Goal: Task Accomplishment & Management: Manage account settings

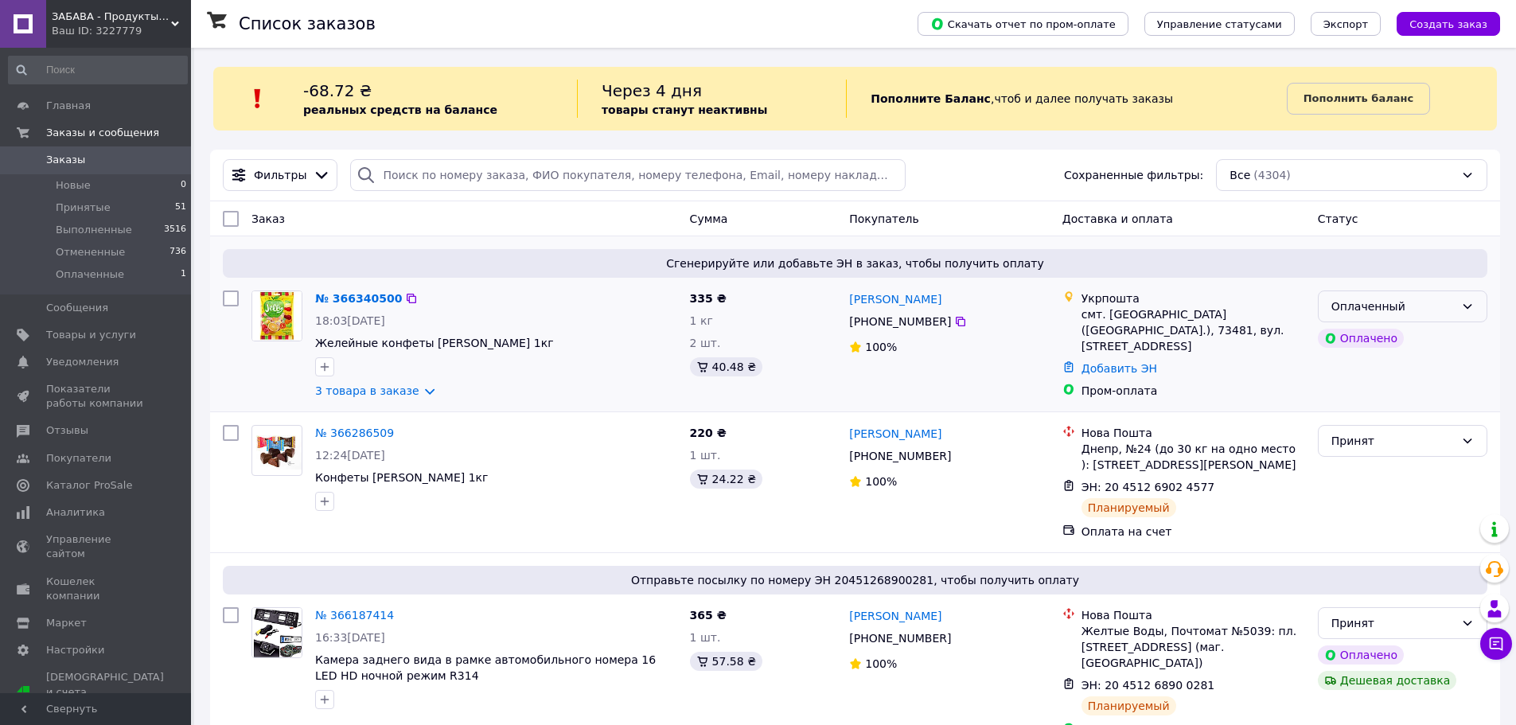
click at [1454, 305] on div "Оплаченный" at bounding box center [1392, 307] width 123 height 18
click at [1412, 341] on li "Принят" at bounding box center [1403, 341] width 168 height 29
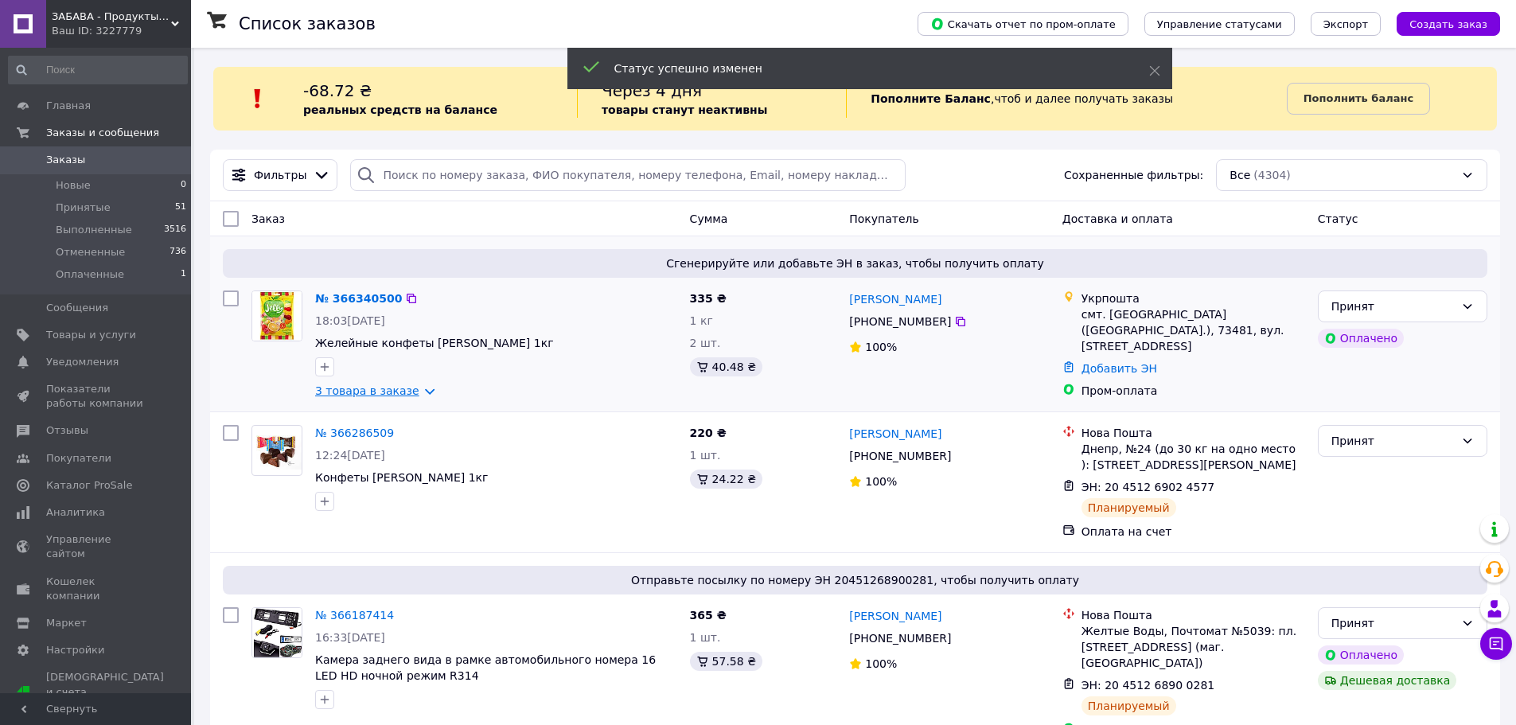
click at [415, 391] on link "3 товара в заказе" at bounding box center [367, 390] width 104 height 13
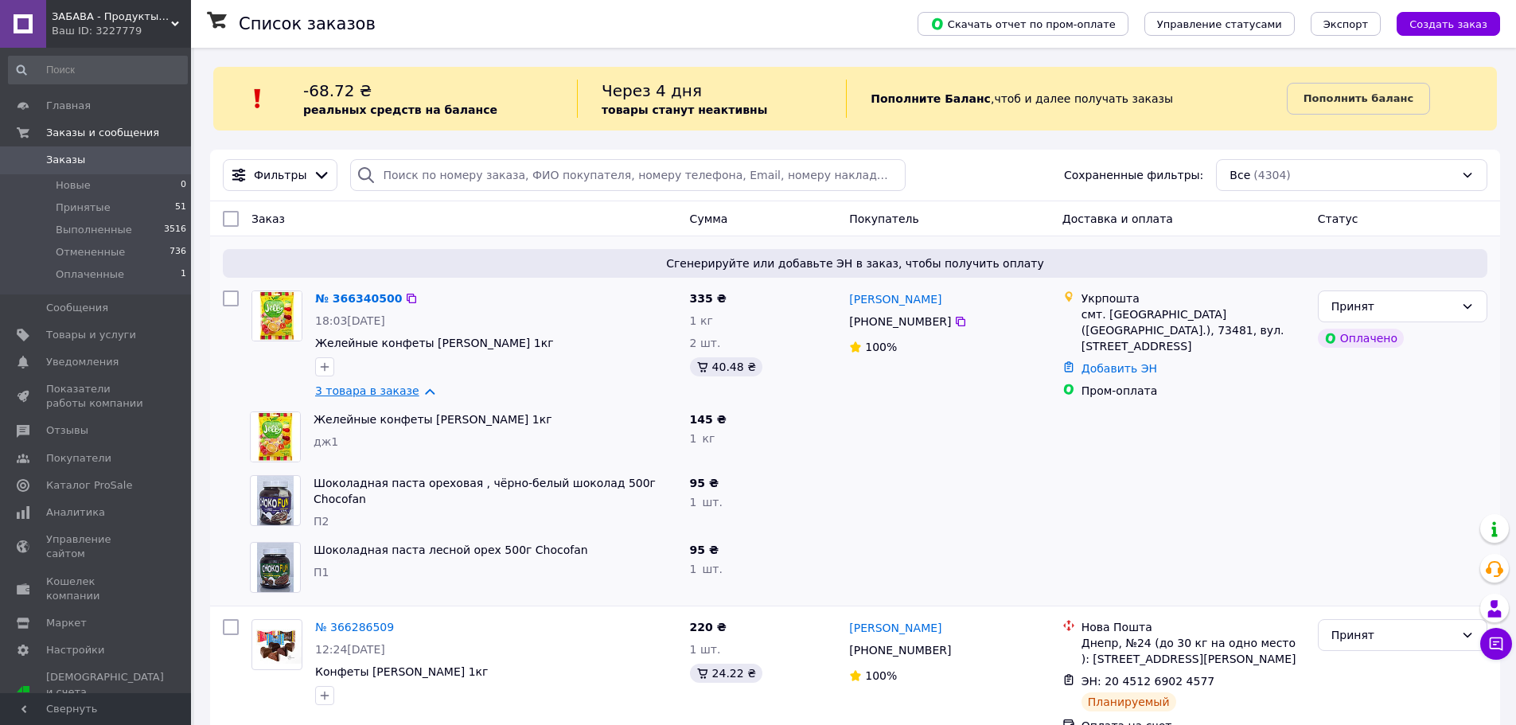
click at [415, 391] on link "3 товара в заказе" at bounding box center [367, 390] width 104 height 13
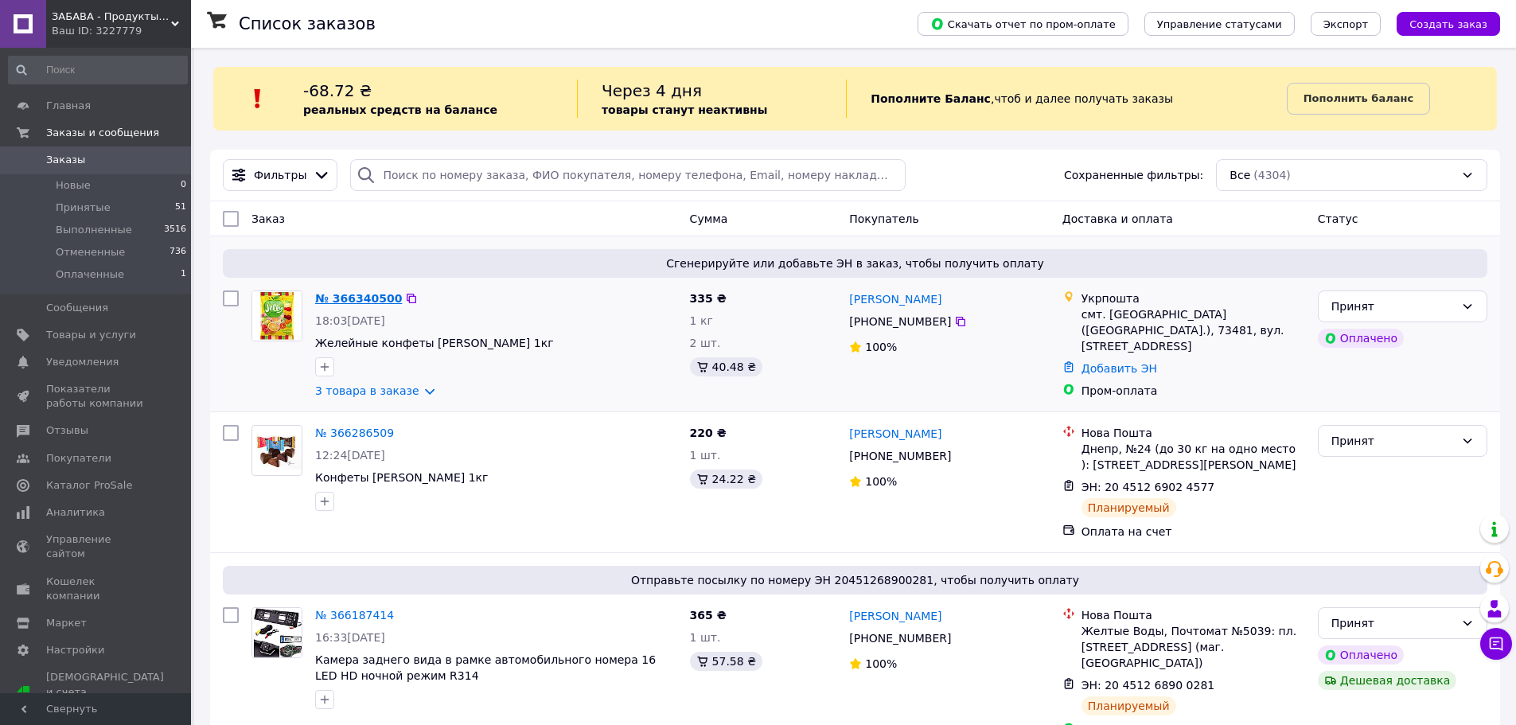
click at [377, 301] on link "№ 366340500" at bounding box center [358, 298] width 87 height 13
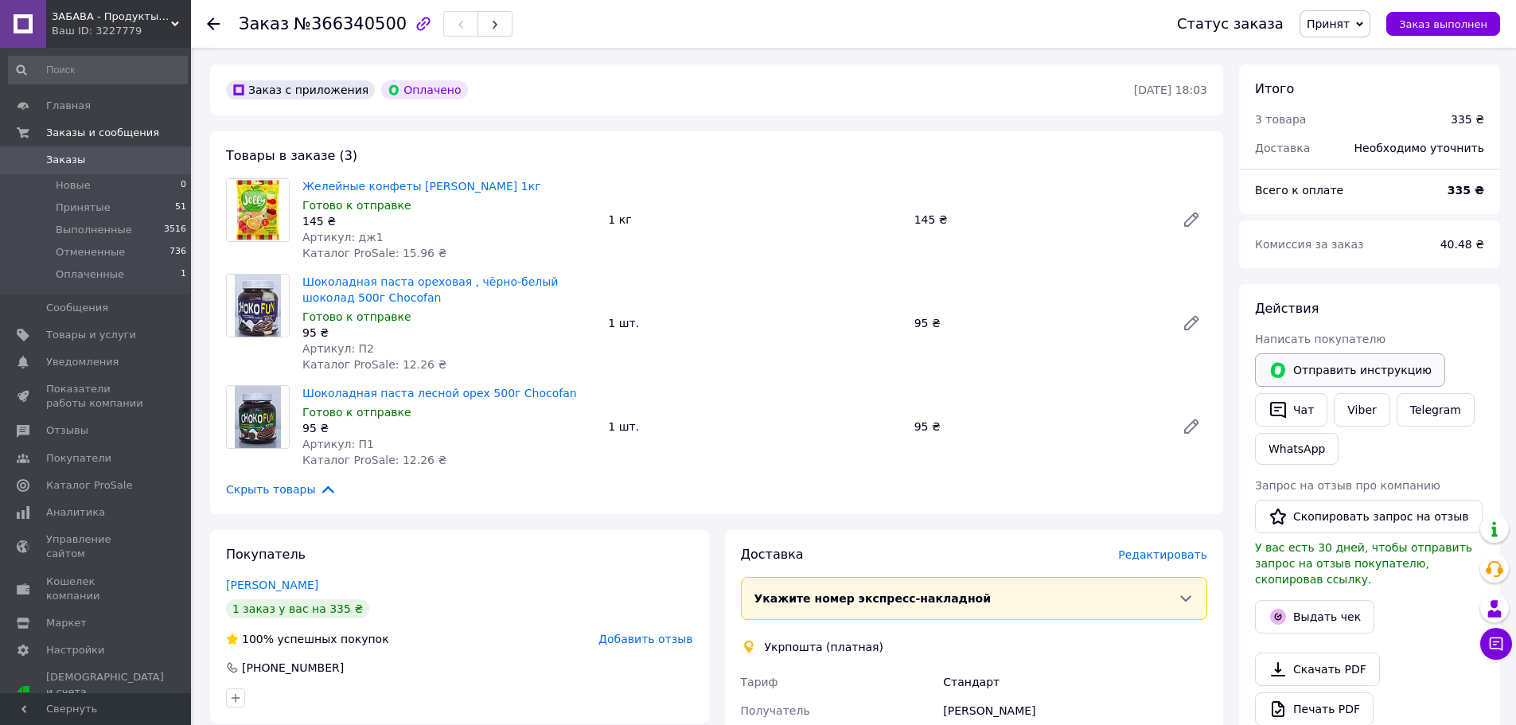
scroll to position [398, 0]
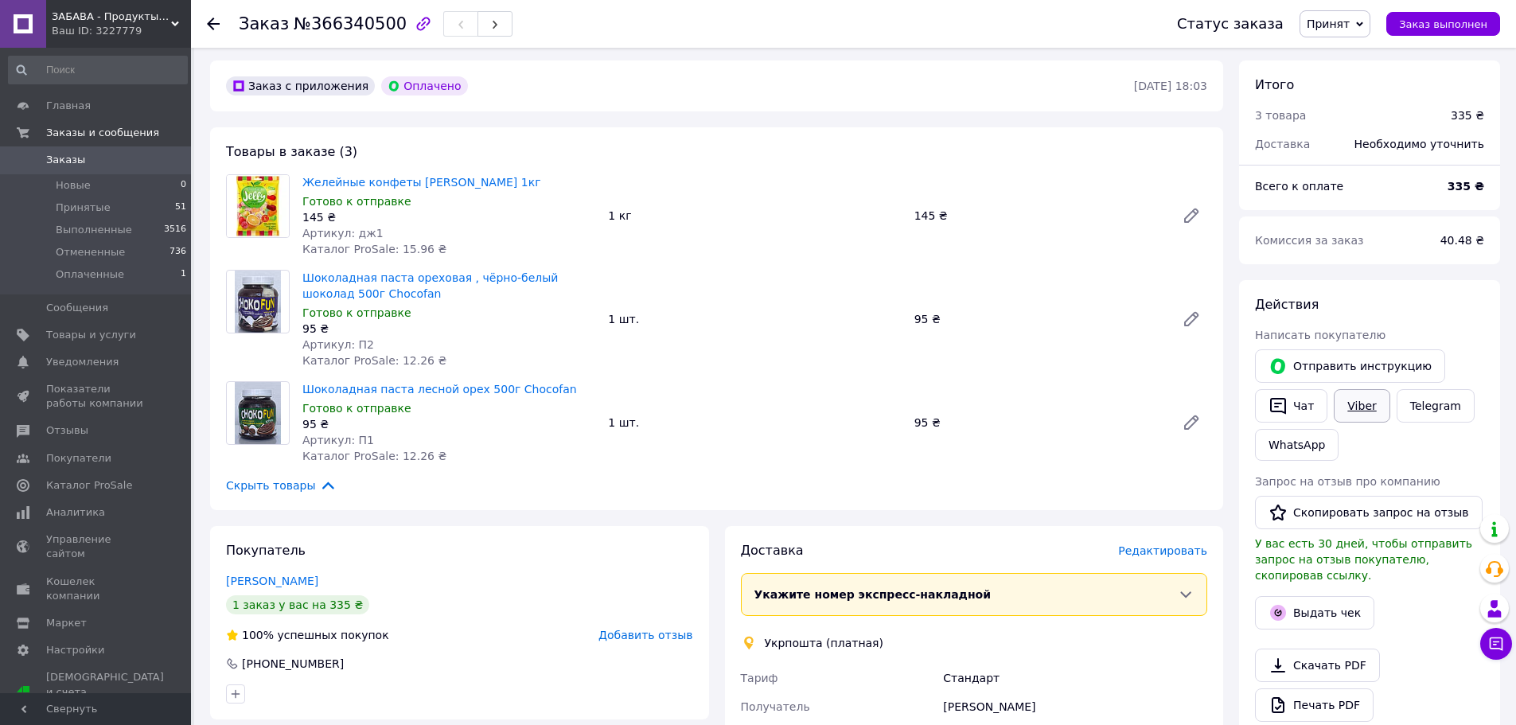
click at [1356, 406] on link "Viber" at bounding box center [1362, 405] width 56 height 33
click at [212, 23] on use at bounding box center [213, 24] width 13 height 13
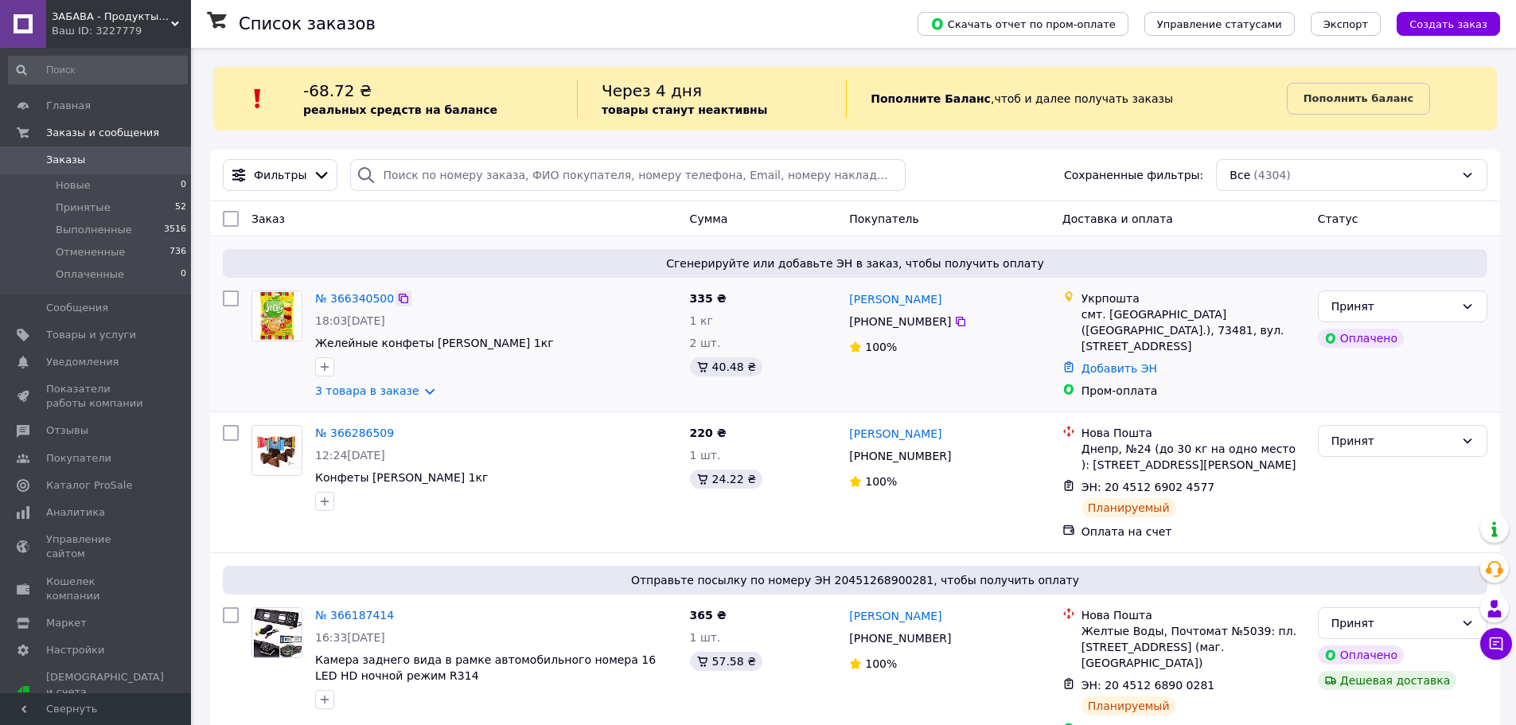
click at [399, 294] on icon at bounding box center [404, 299] width 10 height 10
click at [399, 298] on icon at bounding box center [404, 299] width 10 height 10
click at [408, 395] on link "3 товара в заказе" at bounding box center [367, 390] width 104 height 13
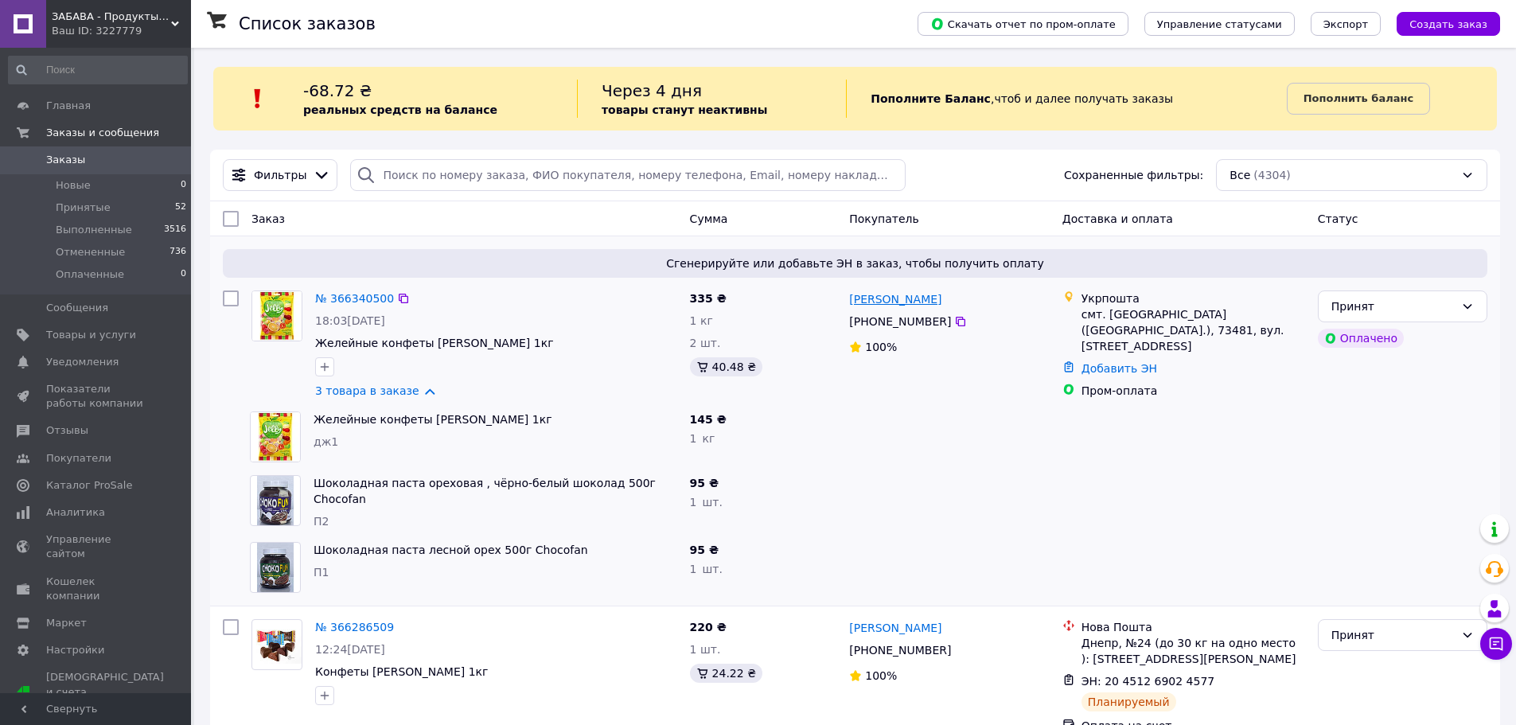
drag, startPoint x: 937, startPoint y: 301, endPoint x: 849, endPoint y: 299, distance: 88.3
click at [849, 299] on div "[PERSON_NAME]" at bounding box center [948, 299] width 203 height 20
copy link "[PERSON_NAME]"
drag, startPoint x: 949, startPoint y: 321, endPoint x: 860, endPoint y: 277, distance: 98.9
click at [954, 321] on icon at bounding box center [960, 321] width 13 height 13
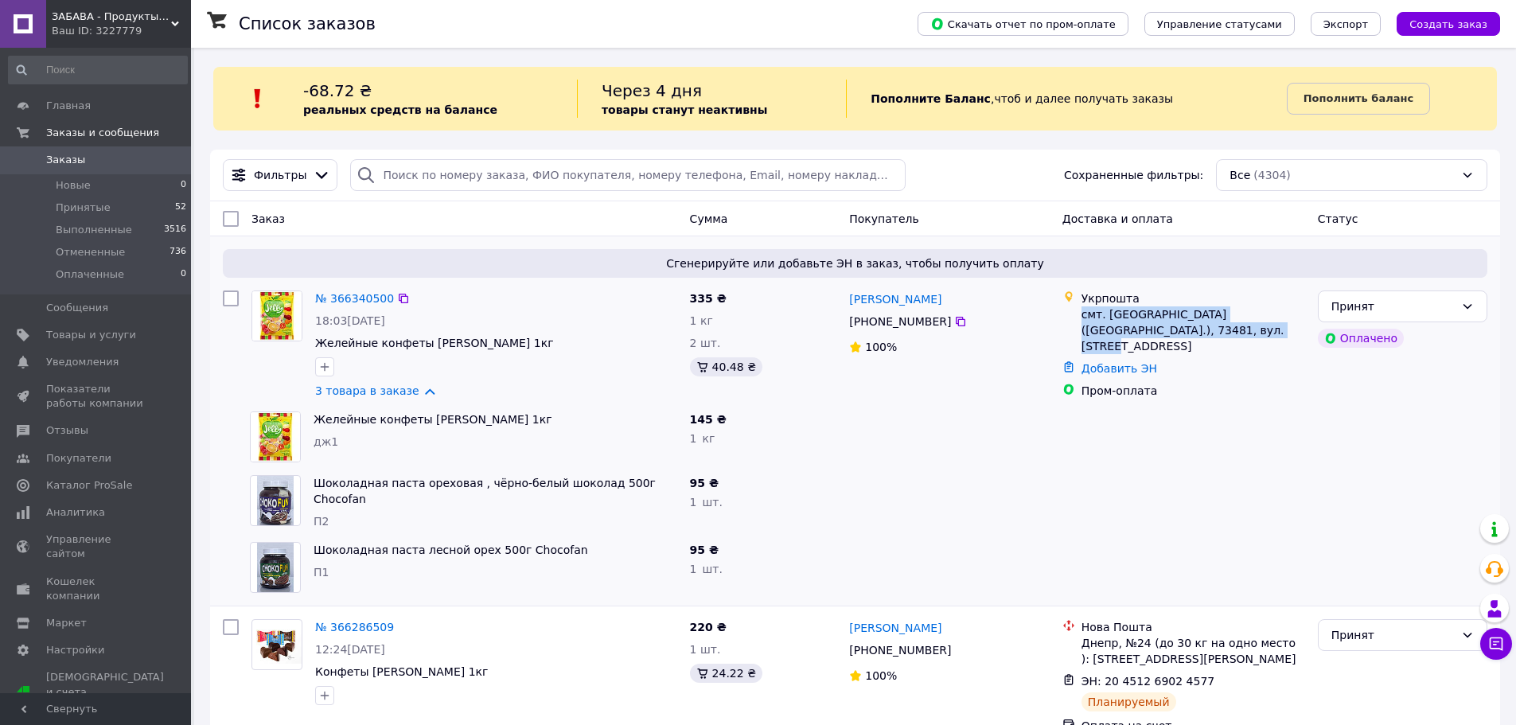
drag, startPoint x: 1200, startPoint y: 331, endPoint x: 1081, endPoint y: 314, distance: 120.5
click at [1081, 314] on div "смт. [GEOGRAPHIC_DATA] ([GEOGRAPHIC_DATA].), 73481, вул. [STREET_ADDRESS]" at bounding box center [1193, 330] width 224 height 48
copy div "смт. [GEOGRAPHIC_DATA] ([GEOGRAPHIC_DATA].), 73481, вул. [STREET_ADDRESS]"
click at [367, 297] on link "№ 366340500" at bounding box center [354, 298] width 79 height 13
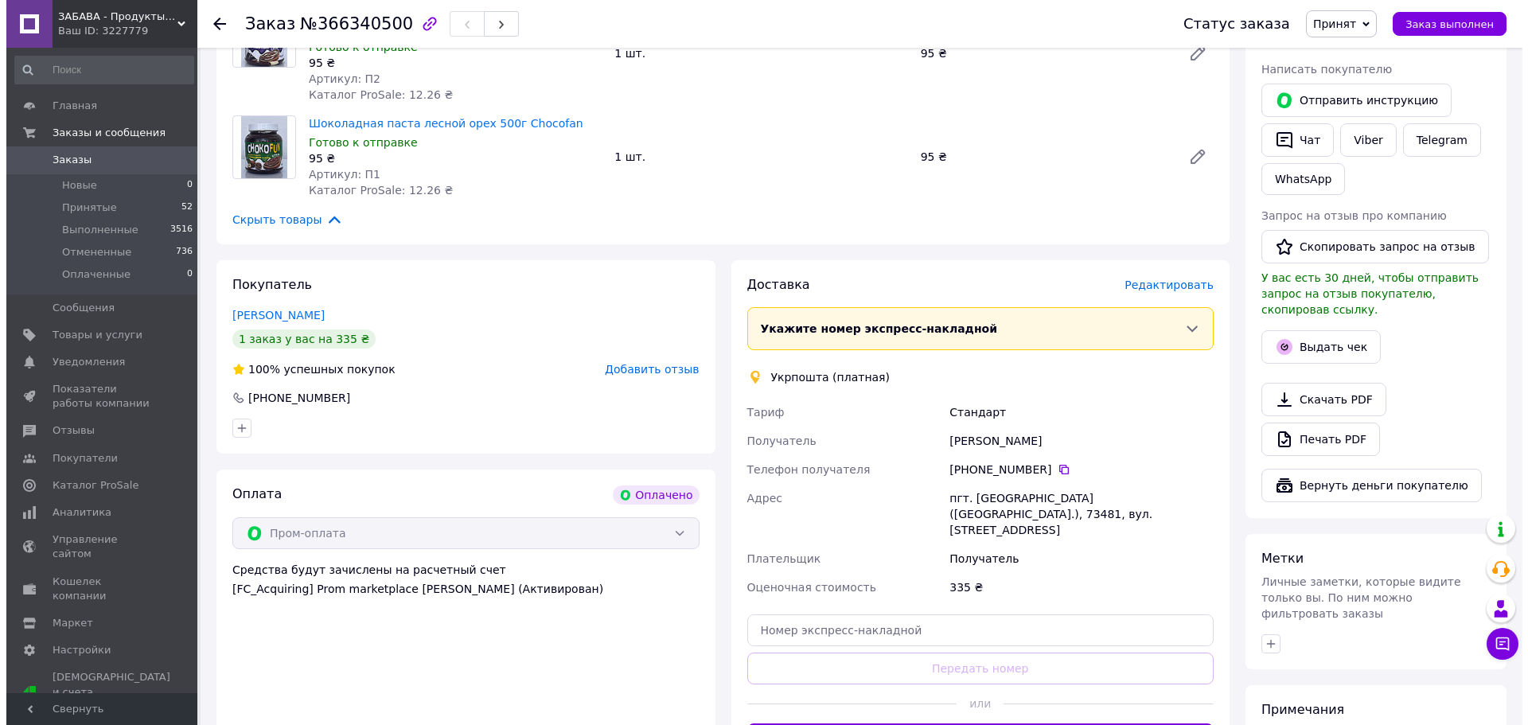
scroll to position [716, 0]
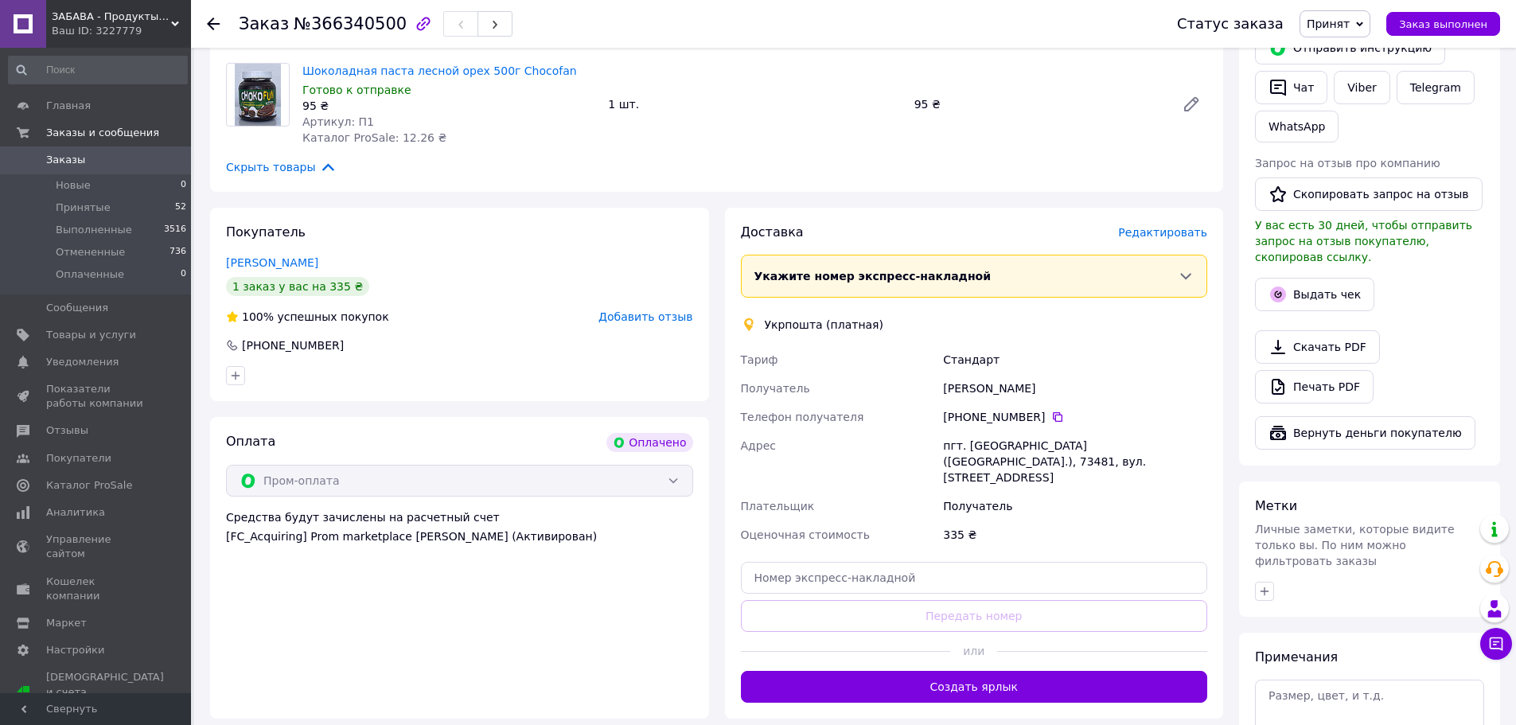
click at [1182, 236] on span "Редактировать" at bounding box center [1162, 232] width 89 height 13
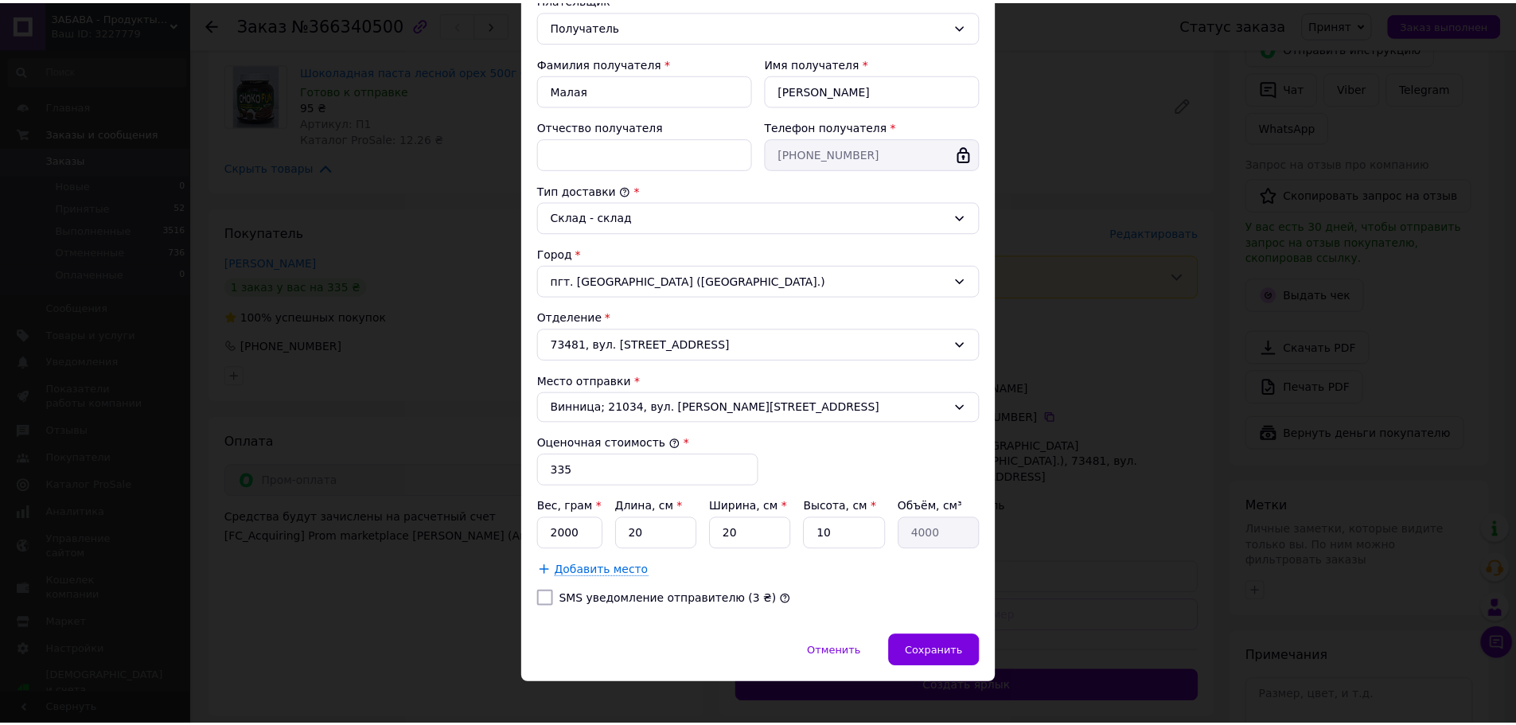
scroll to position [271, 0]
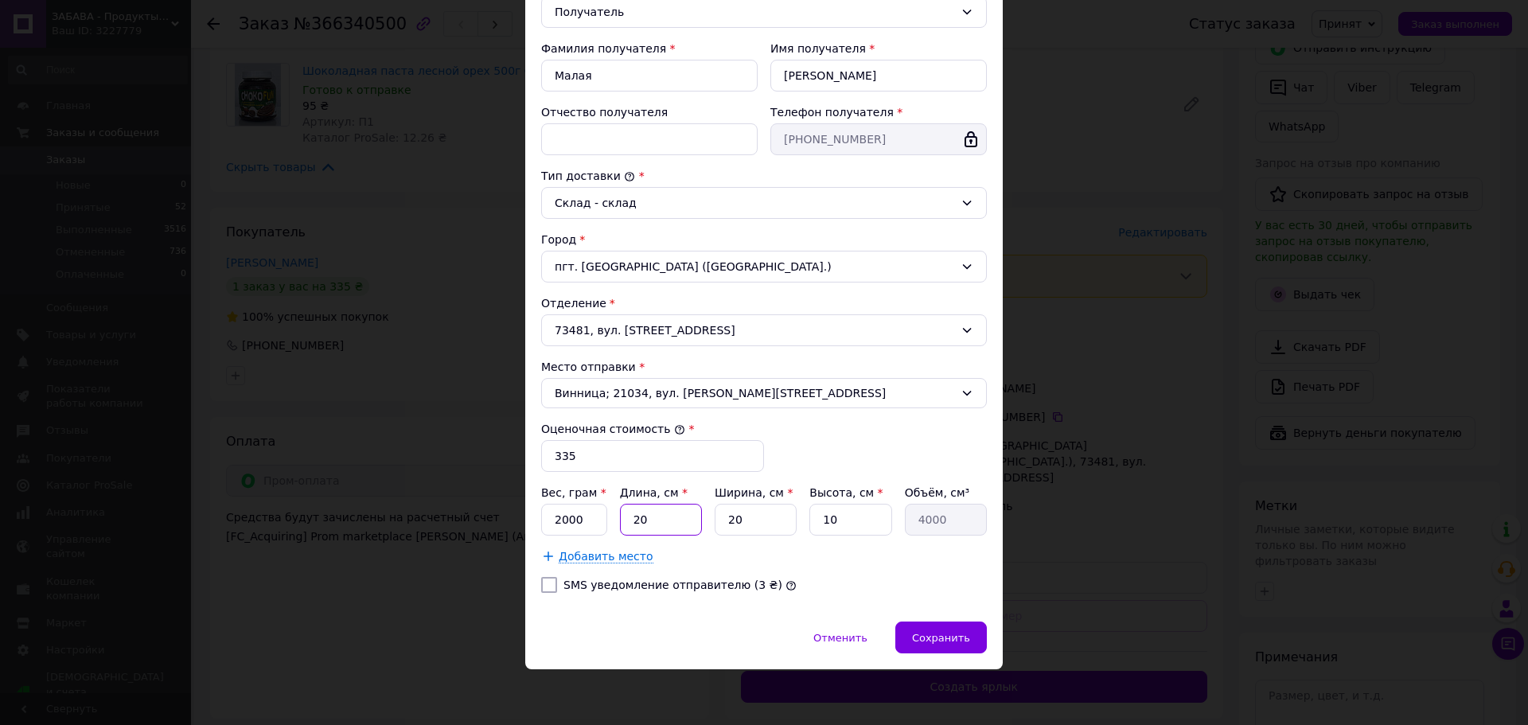
drag, startPoint x: 641, startPoint y: 524, endPoint x: 629, endPoint y: 523, distance: 12.0
click at [629, 523] on input "20" at bounding box center [661, 520] width 82 height 32
type input "3"
type input "600"
type input "30"
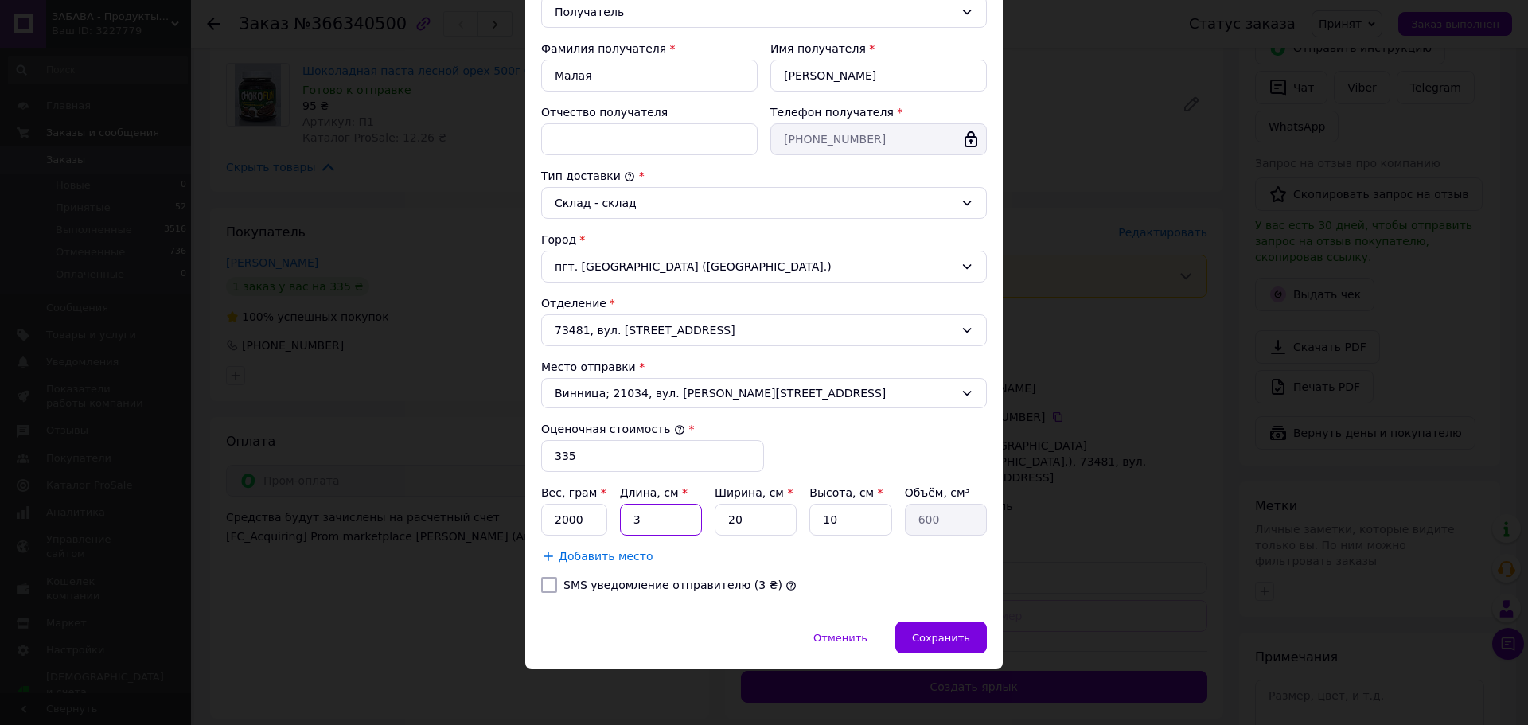
type input "6000"
type input "30"
drag, startPoint x: 838, startPoint y: 514, endPoint x: 807, endPoint y: 516, distance: 31.1
click at [809, 516] on input "10" at bounding box center [850, 520] width 82 height 32
type input "1"
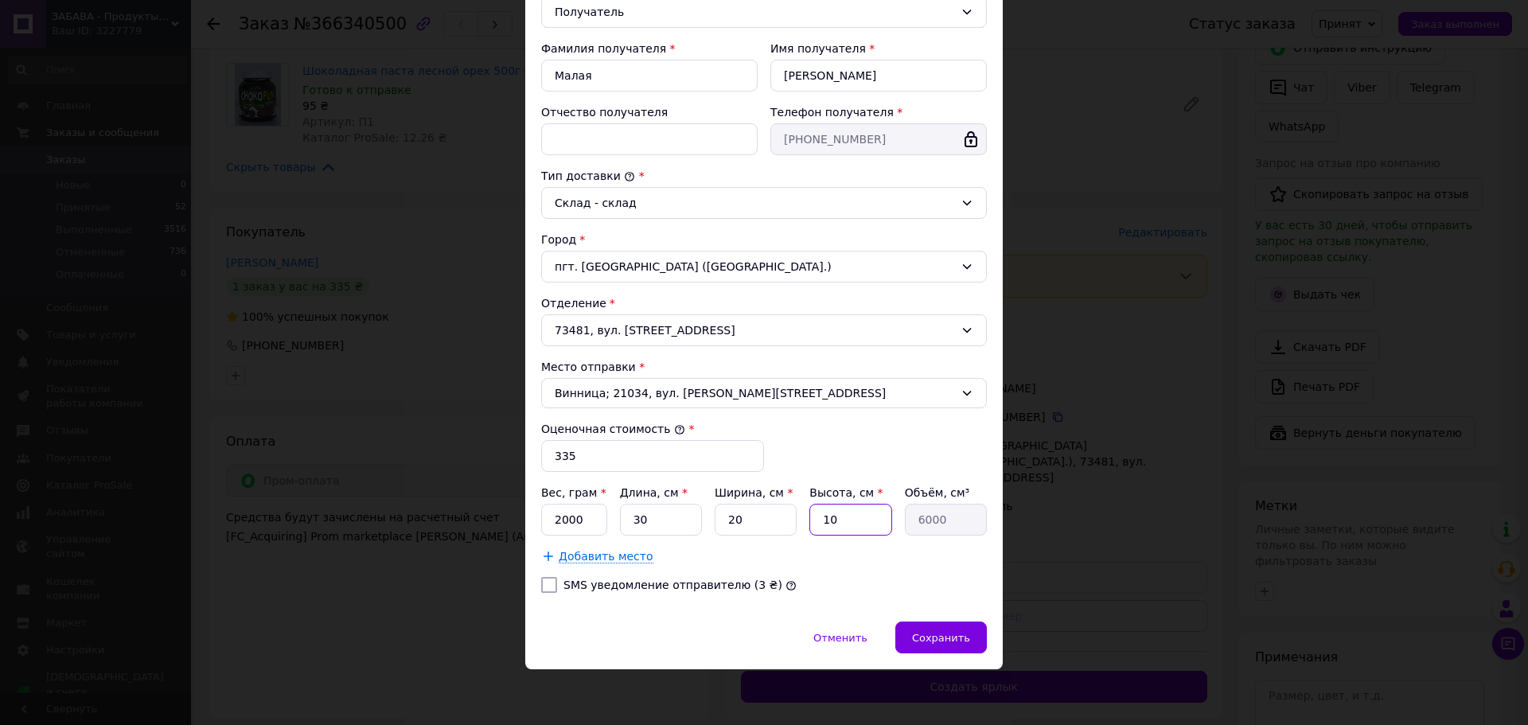
type input "600"
type input "15"
type input "9000"
type input "15"
click at [927, 621] on div "Сохранить" at bounding box center [941, 637] width 92 height 32
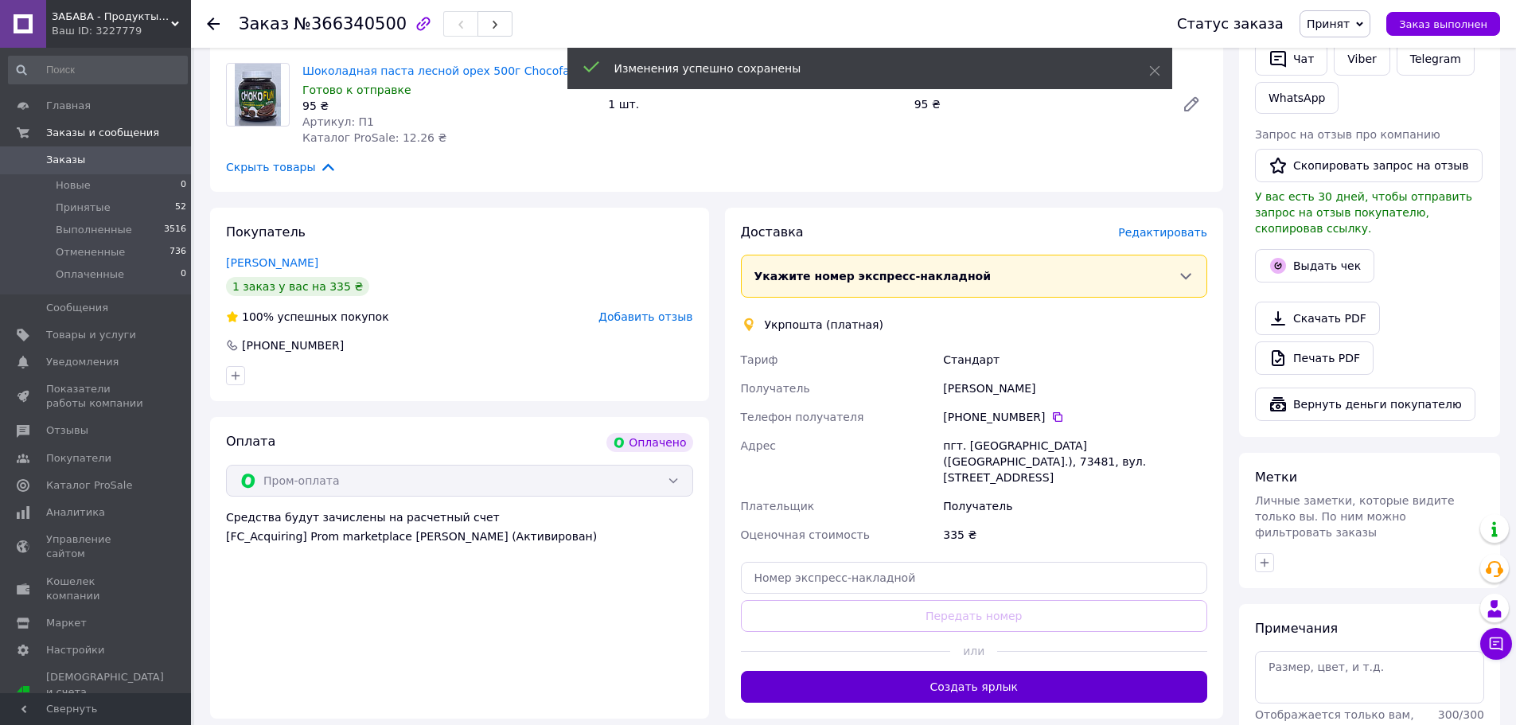
click at [974, 671] on button "Создать ярлык" at bounding box center [974, 687] width 467 height 32
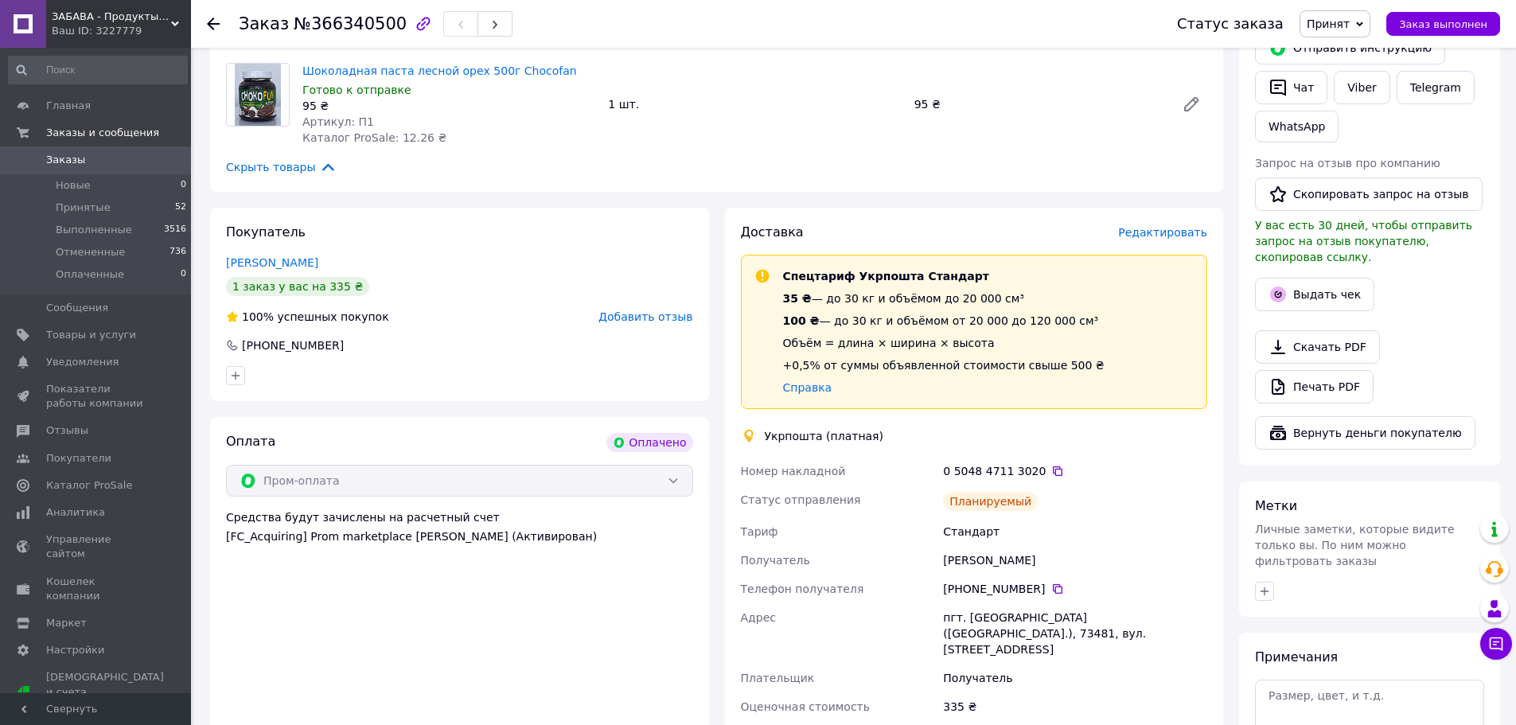
click at [215, 23] on use at bounding box center [213, 24] width 13 height 13
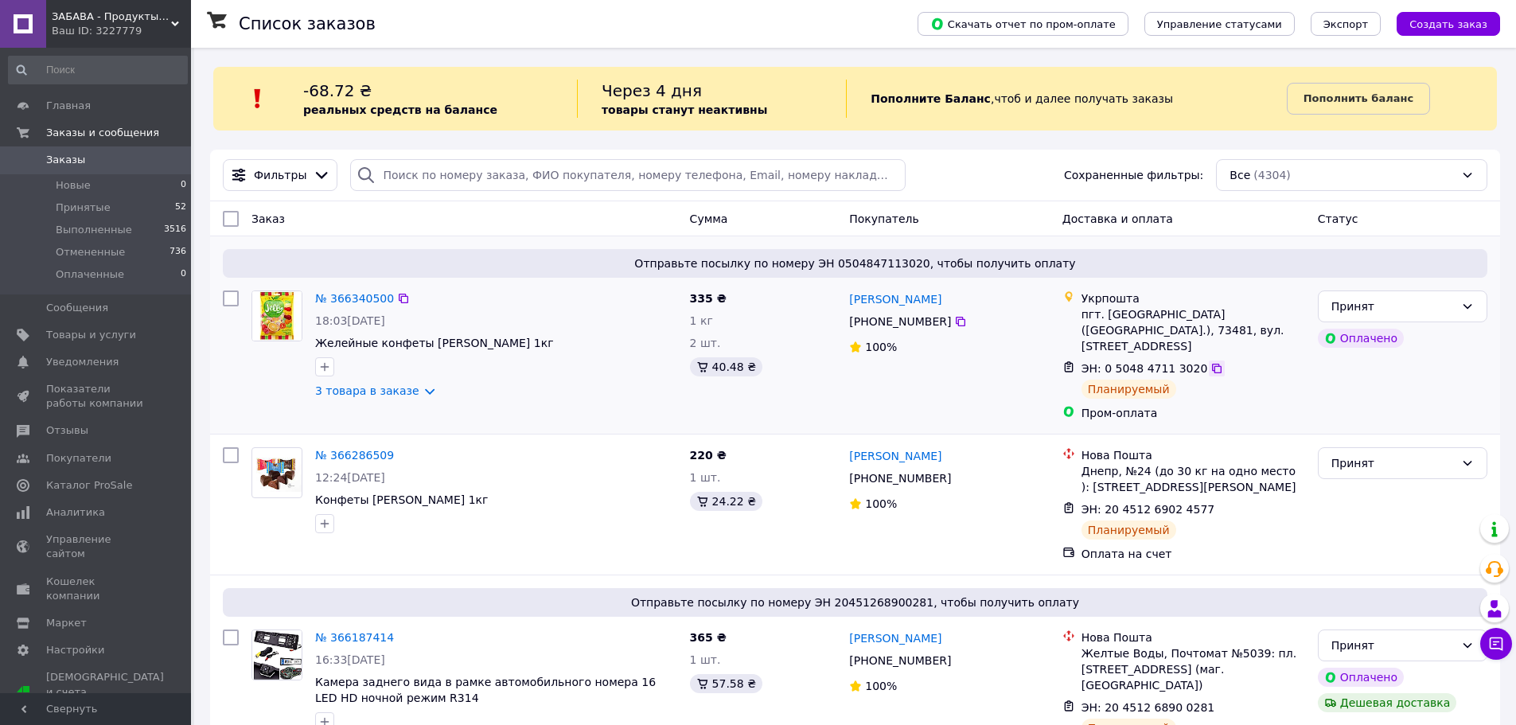
click at [1210, 362] on icon at bounding box center [1216, 368] width 13 height 13
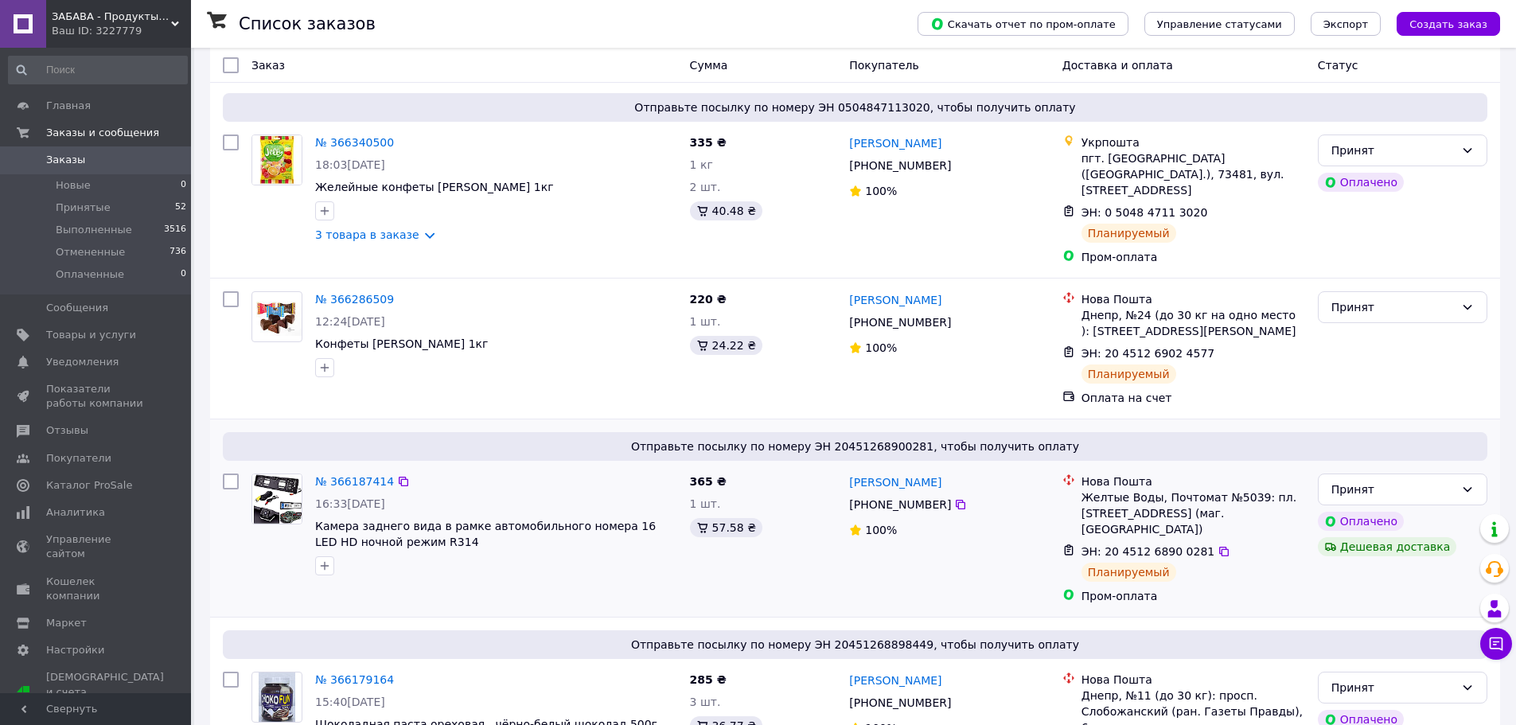
scroll to position [159, 0]
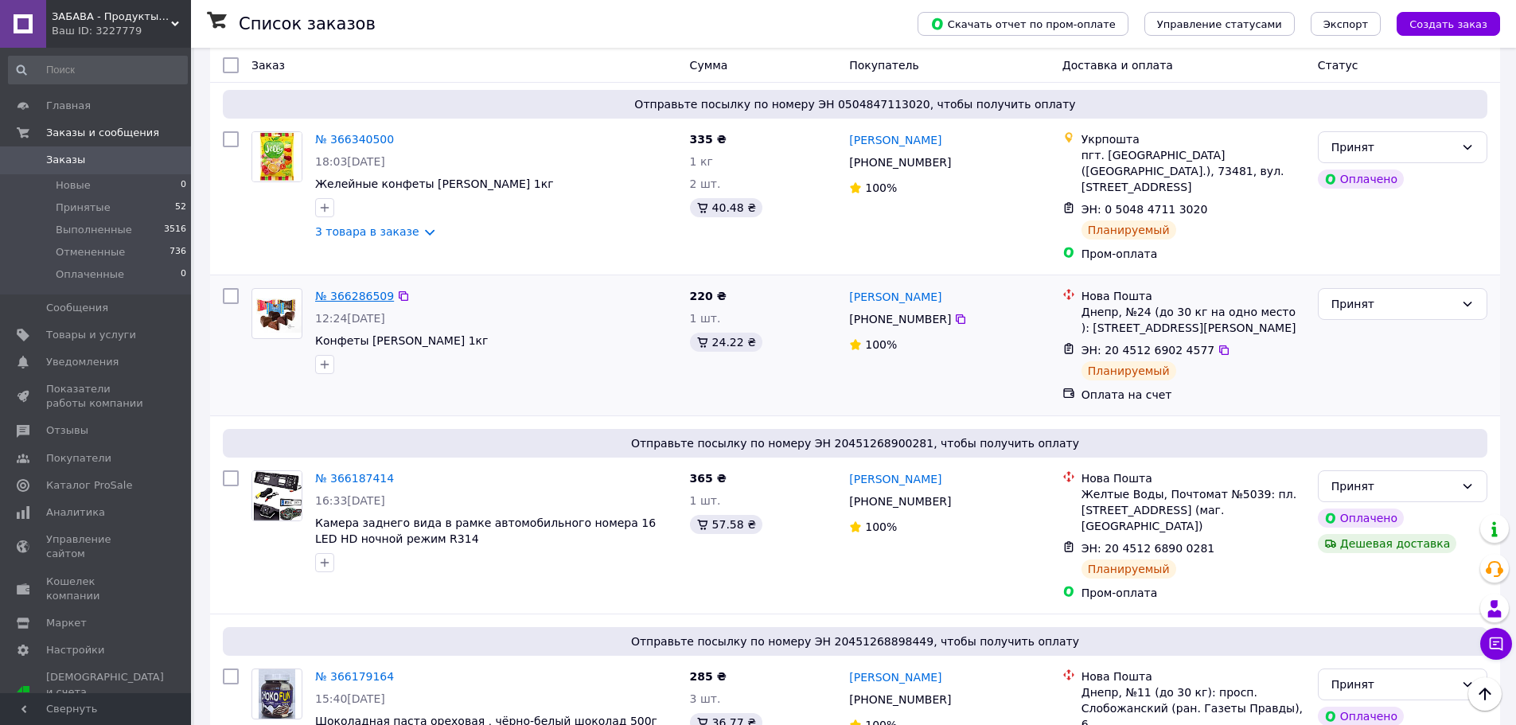
click at [356, 290] on link "№ 366286509" at bounding box center [354, 296] width 79 height 13
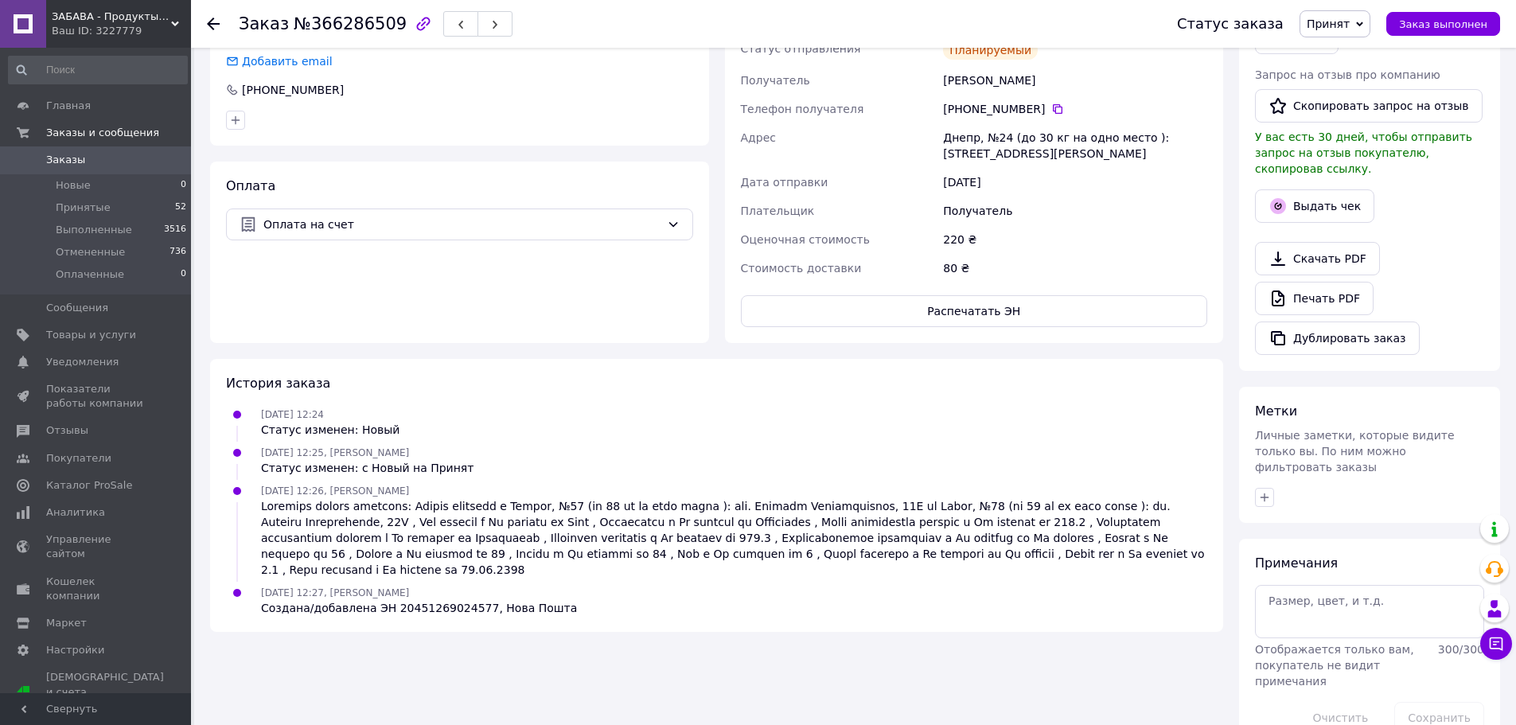
scroll to position [160, 0]
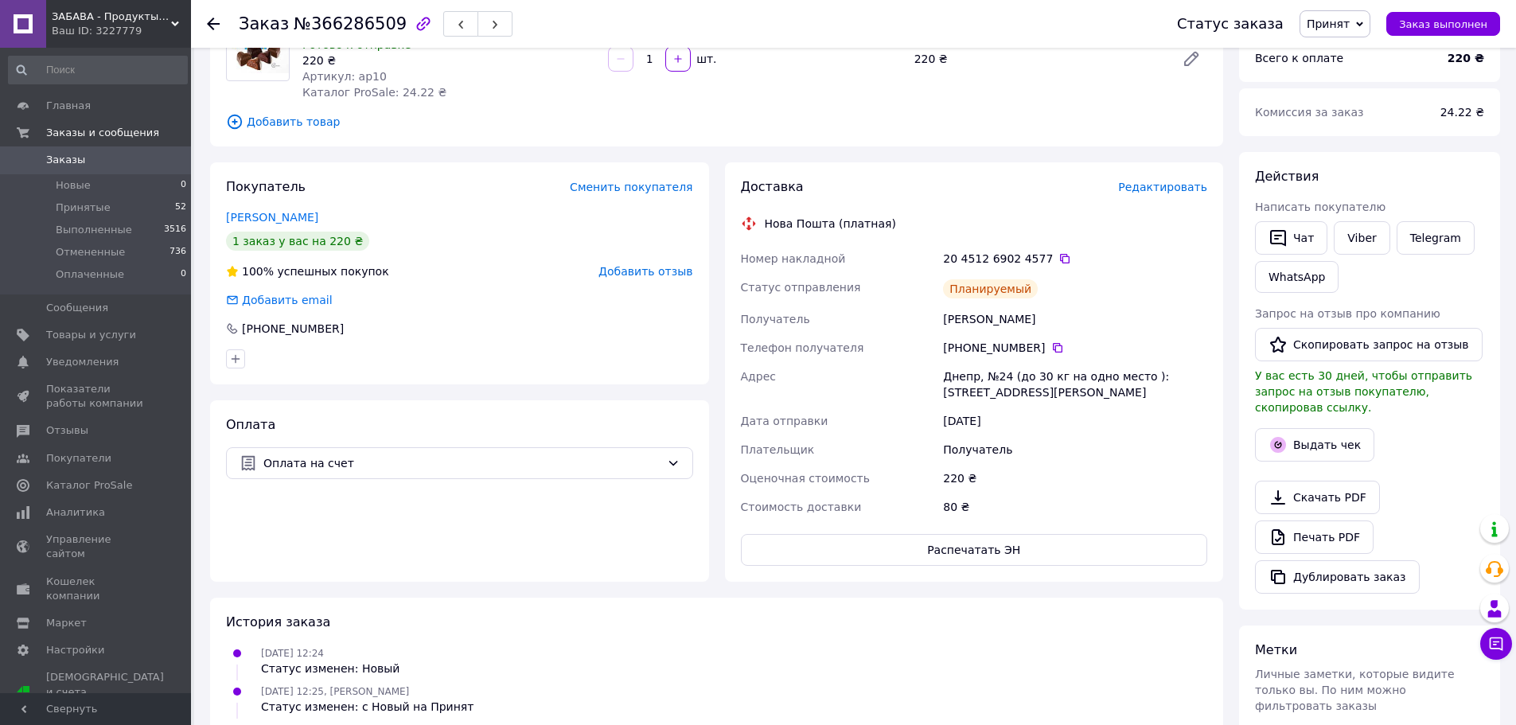
click at [1166, 187] on span "Редактировать" at bounding box center [1162, 187] width 89 height 13
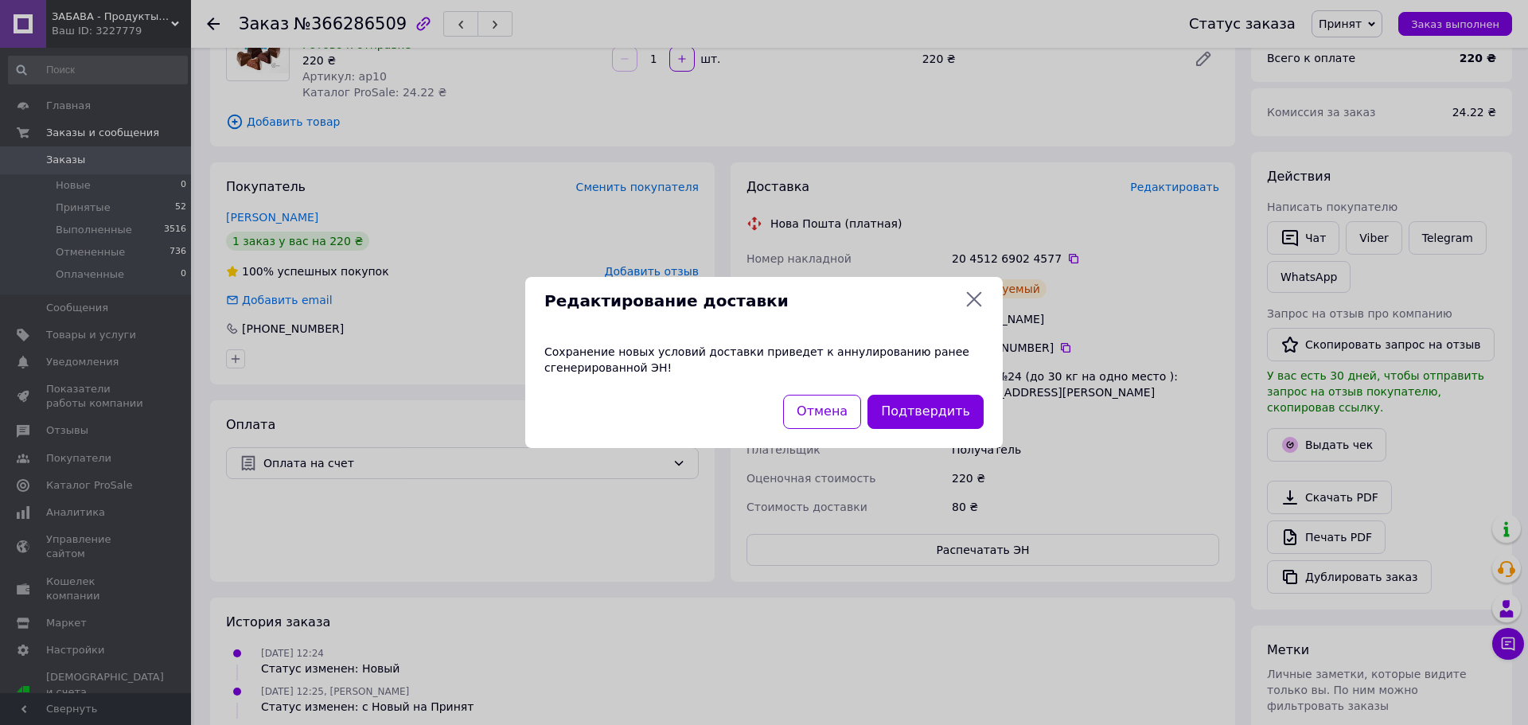
click at [971, 304] on icon at bounding box center [973, 299] width 19 height 19
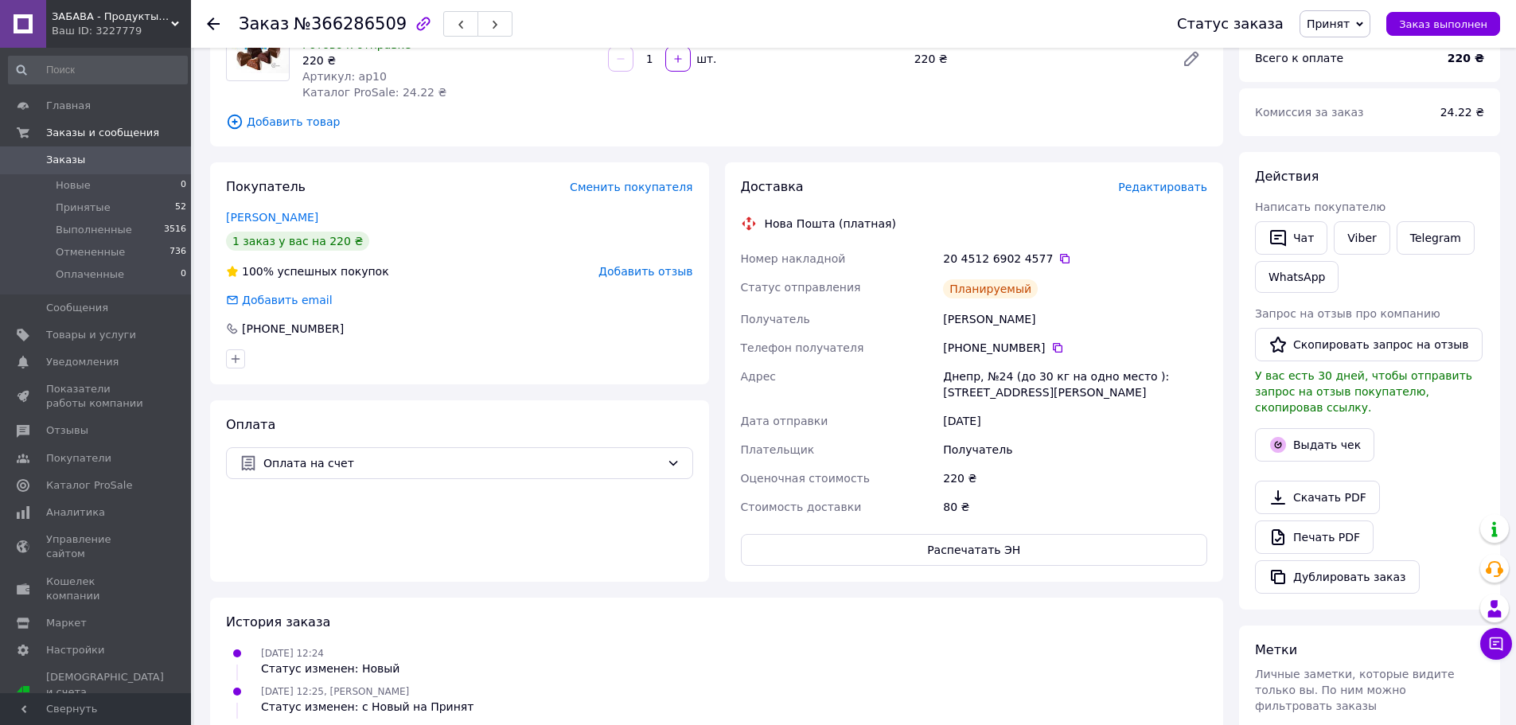
click at [211, 24] on use at bounding box center [213, 24] width 13 height 13
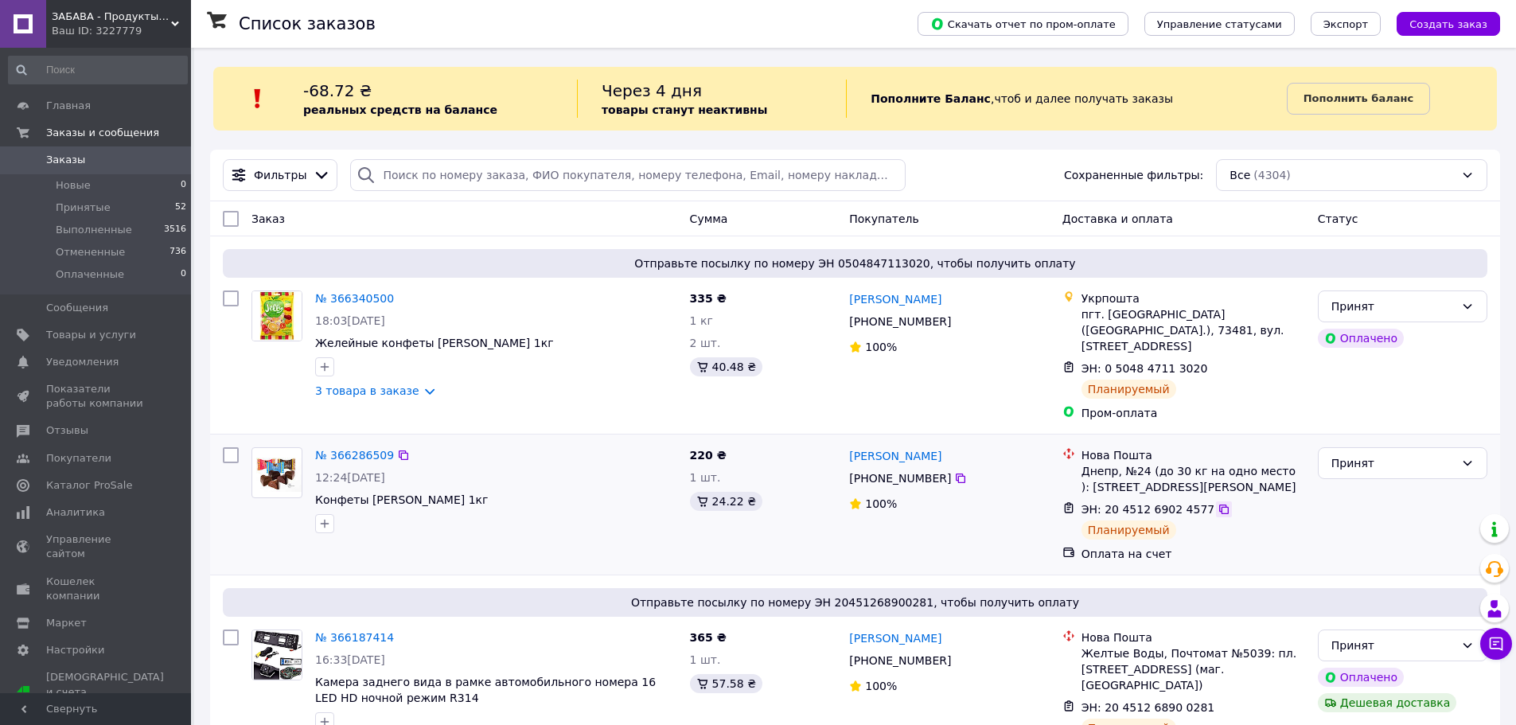
click at [1217, 503] on icon at bounding box center [1223, 509] width 13 height 13
